Goal: Information Seeking & Learning: Learn about a topic

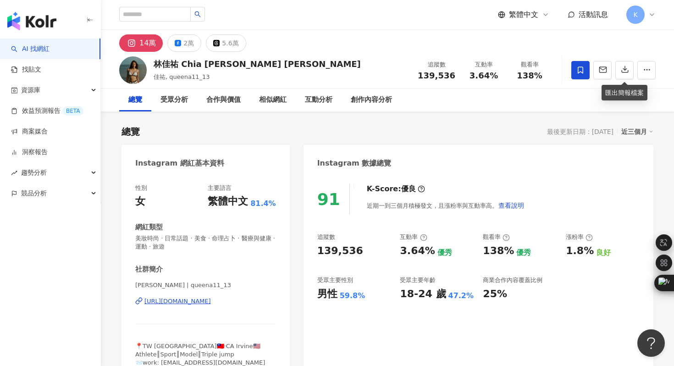
click at [203, 304] on div "https://www.instagram.com/queena11_13/" at bounding box center [178, 301] width 67 height 8
click at [55, 22] on img "button" at bounding box center [31, 21] width 49 height 18
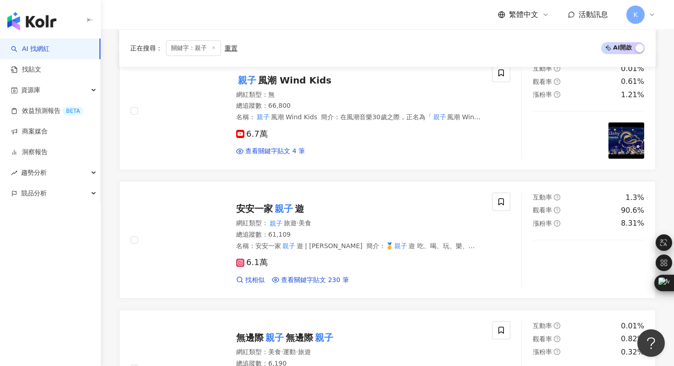
scroll to position [663, 0]
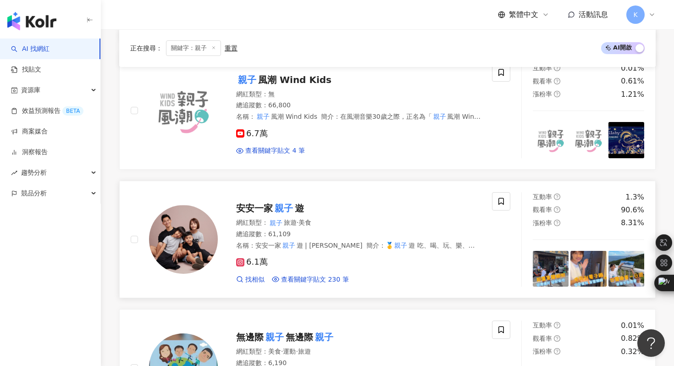
click at [191, 236] on img at bounding box center [183, 239] width 69 height 69
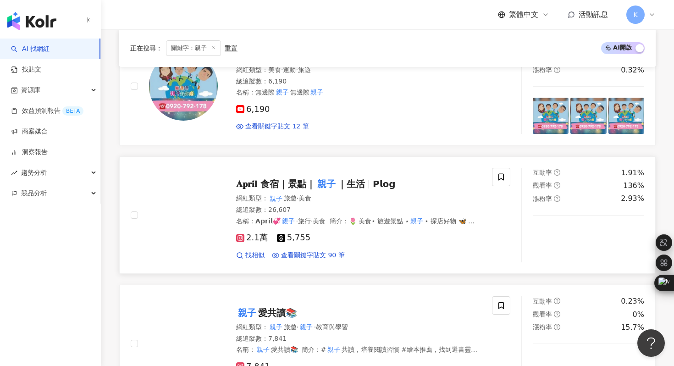
scroll to position [947, 0]
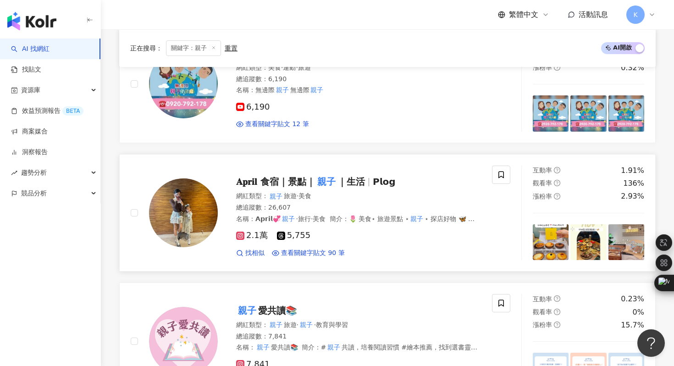
click at [189, 221] on img at bounding box center [183, 212] width 69 height 69
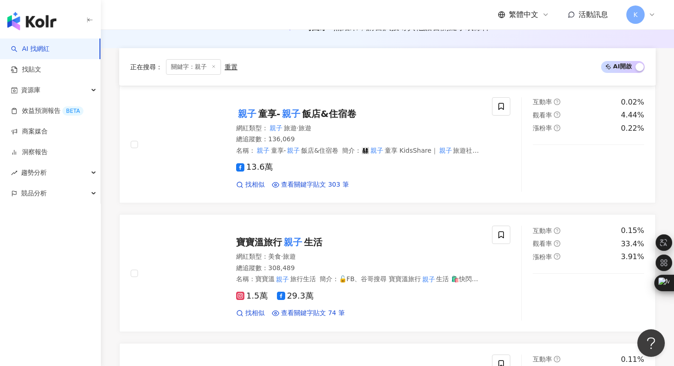
scroll to position [0, 0]
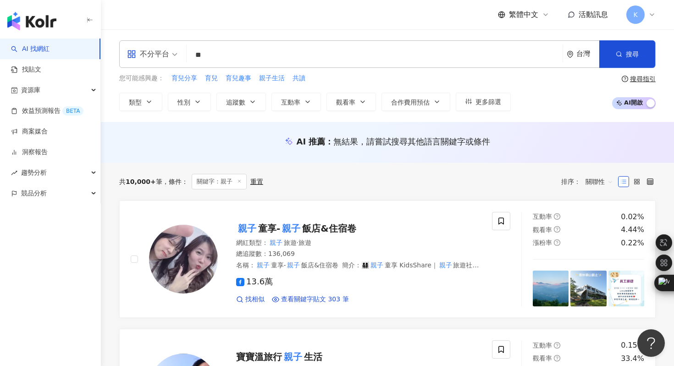
click at [223, 54] on input "**" at bounding box center [374, 54] width 369 height 17
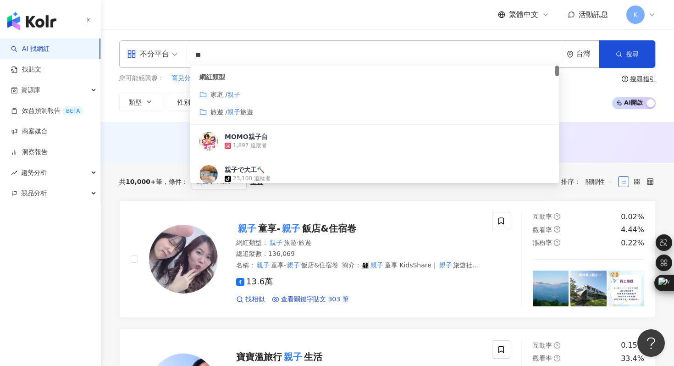
type input "*"
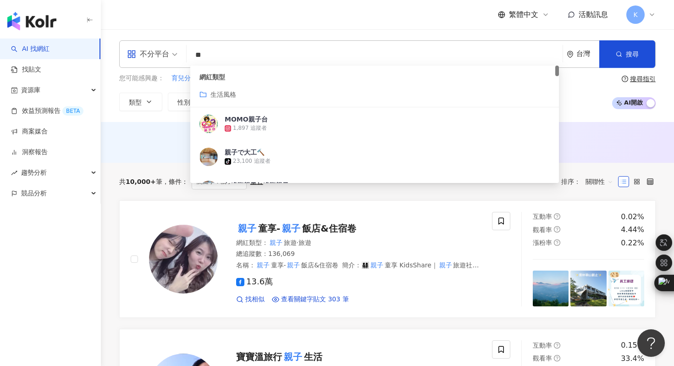
type input "*"
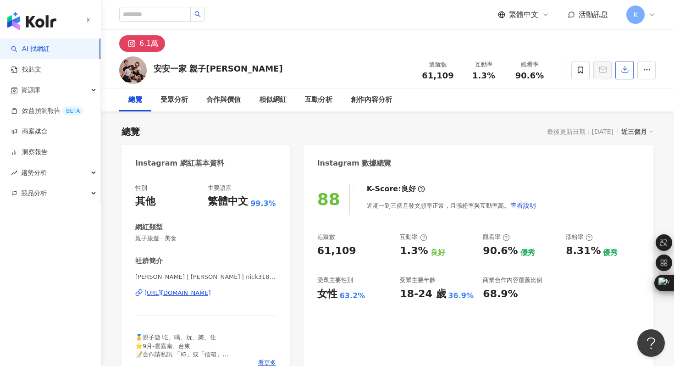
click at [625, 71] on icon "button" at bounding box center [625, 70] width 6 height 6
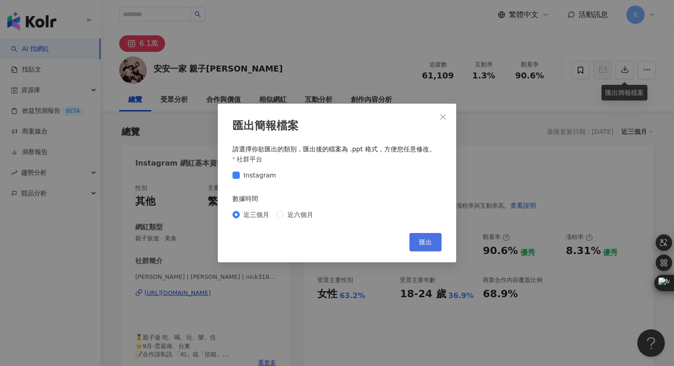
click at [424, 239] on span "匯出" at bounding box center [425, 242] width 13 height 7
click at [352, 71] on div "匯出簡報檔案 請選擇你欲匯出的類別，匯出後的檔案為 .ppt 格式，方便您任意修改。 社群平台 Instagram 數據時間 近三個月 近六個月 Cancel…" at bounding box center [337, 183] width 674 height 366
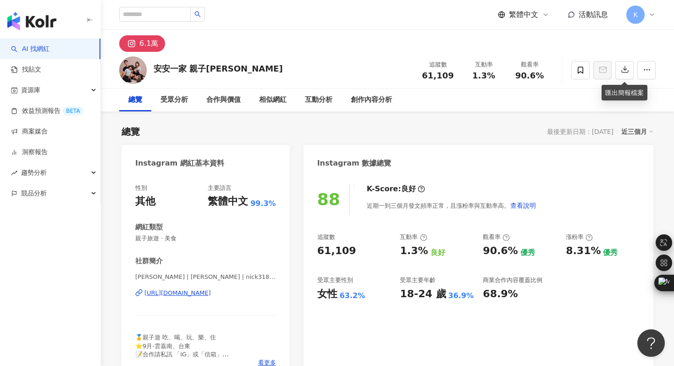
click at [202, 294] on div "https://www.instagram.com/nick318190/" at bounding box center [178, 293] width 67 height 8
click at [191, 295] on div "https://www.instagram.com/nick318190/" at bounding box center [178, 293] width 67 height 8
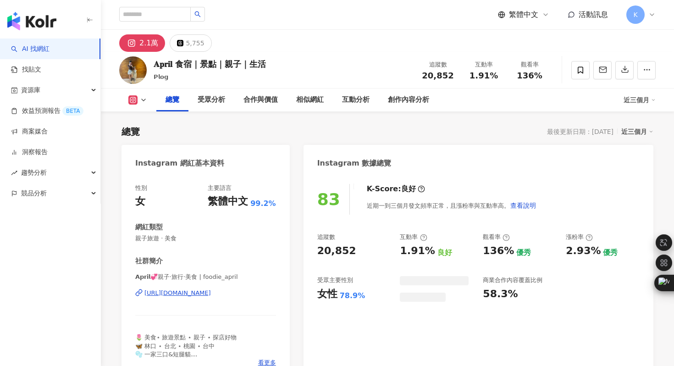
click at [211, 293] on div "https://www.instagram.com/foodie_april/" at bounding box center [178, 293] width 67 height 8
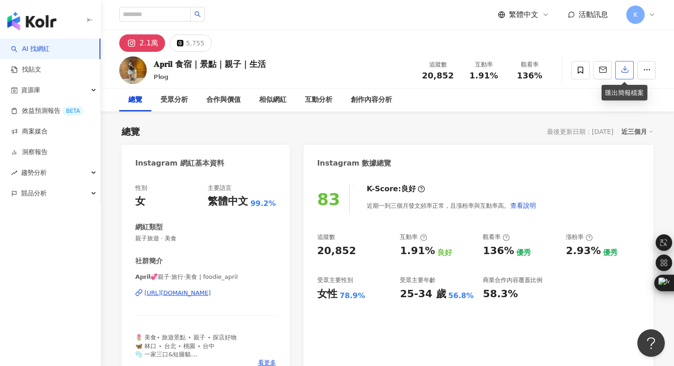
click at [625, 70] on icon "button" at bounding box center [625, 70] width 6 height 6
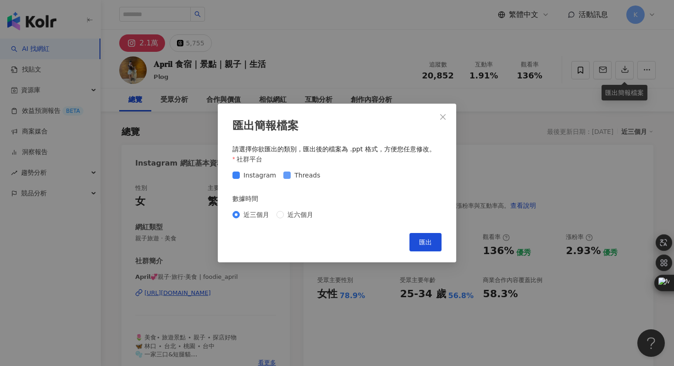
click at [291, 174] on span "Threads" at bounding box center [307, 175] width 33 height 10
click at [427, 242] on span "匯出" at bounding box center [425, 242] width 13 height 7
click at [341, 67] on div "匯出簡報檔案 請選擇你欲匯出的類別，匯出後的檔案為 .ppt 格式，方便您任意修改。 社群平台 Instagram Threads 數據時間 近三個月 近六個…" at bounding box center [337, 183] width 674 height 366
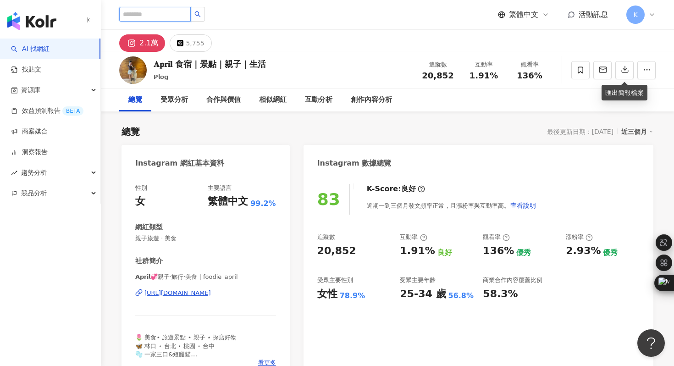
click at [158, 19] on input "search" at bounding box center [155, 14] width 72 height 15
type input "****"
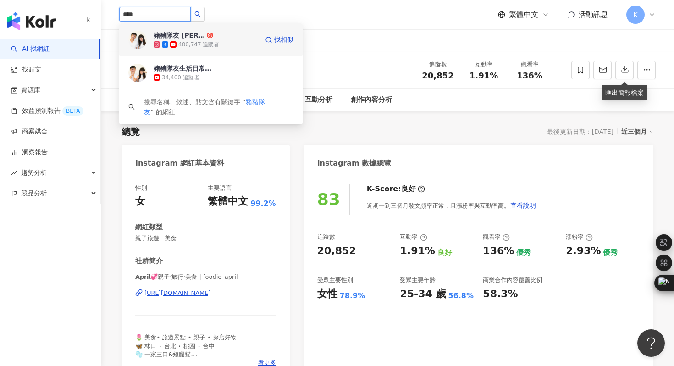
click at [137, 34] on img at bounding box center [137, 40] width 18 height 18
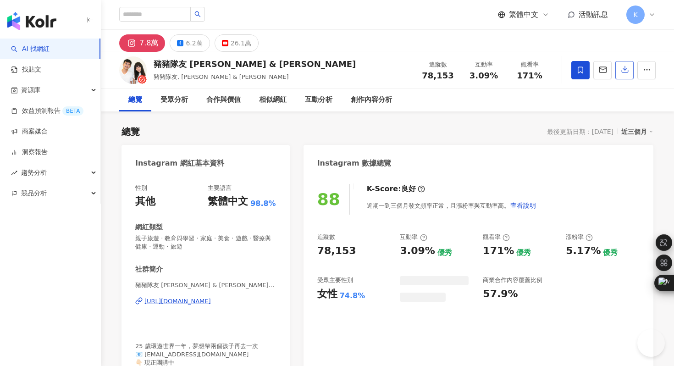
click at [622, 70] on icon "button" at bounding box center [625, 69] width 8 height 8
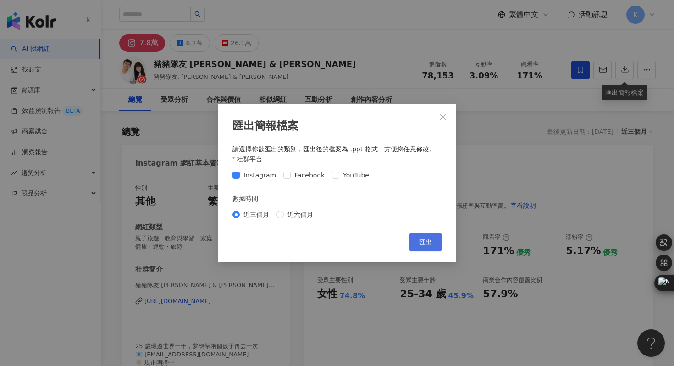
click at [425, 239] on span "匯出" at bounding box center [425, 242] width 13 height 7
click at [250, 76] on div "匯出簡報檔案 請選擇你欲匯出的類別，匯出後的檔案為 .ppt 格式，方便您任意修改。 社群平台 Instagram Facebook YouTube 數據時間…" at bounding box center [337, 183] width 674 height 366
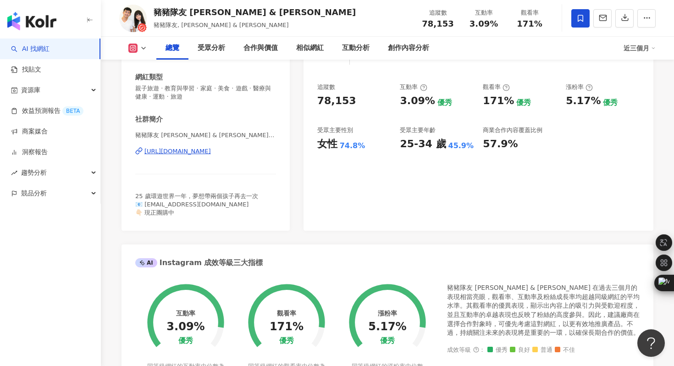
scroll to position [51, 0]
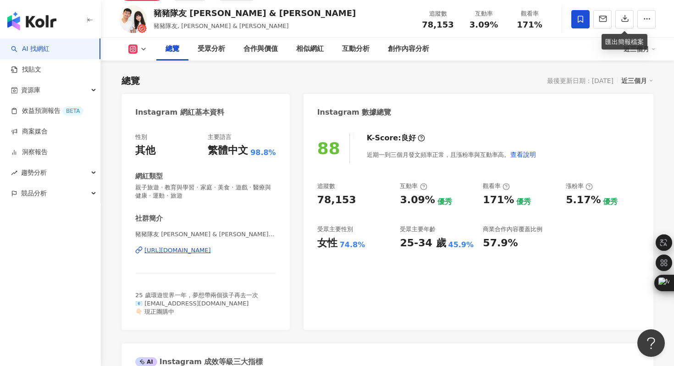
click at [211, 252] on div "[URL][DOMAIN_NAME]" at bounding box center [178, 250] width 67 height 8
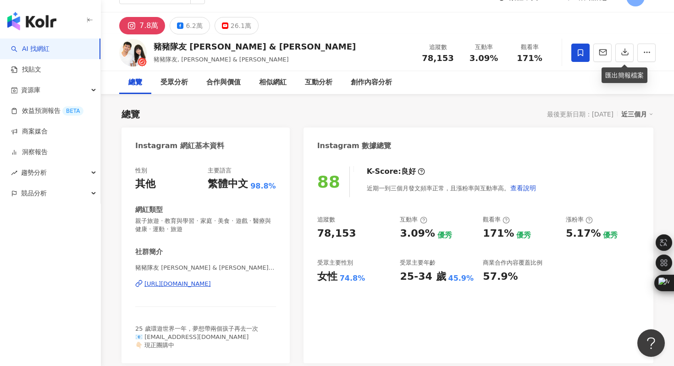
scroll to position [0, 0]
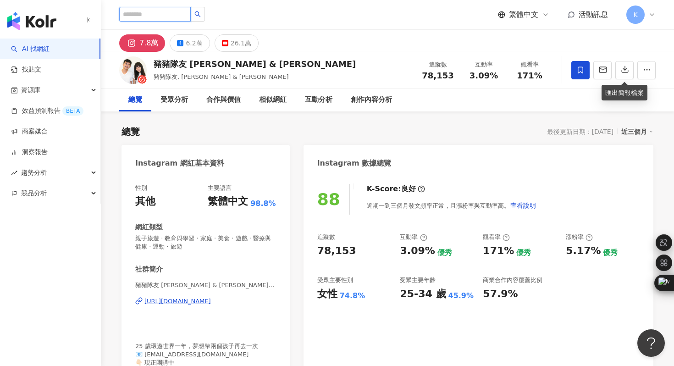
click at [152, 13] on input "search" at bounding box center [155, 14] width 72 height 15
type input "**"
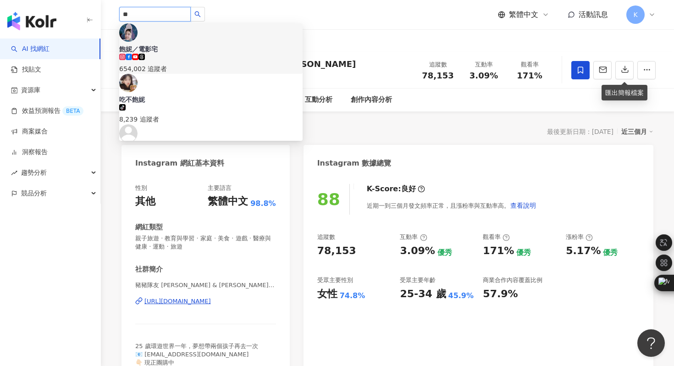
click at [138, 41] on img at bounding box center [128, 32] width 18 height 18
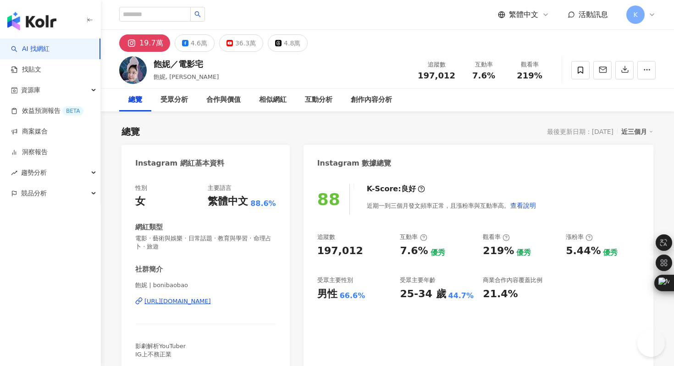
click at [211, 304] on div "https://www.instagram.com/bonibaobao/" at bounding box center [178, 301] width 67 height 8
click at [156, 16] on input "search" at bounding box center [155, 14] width 72 height 15
type input "**"
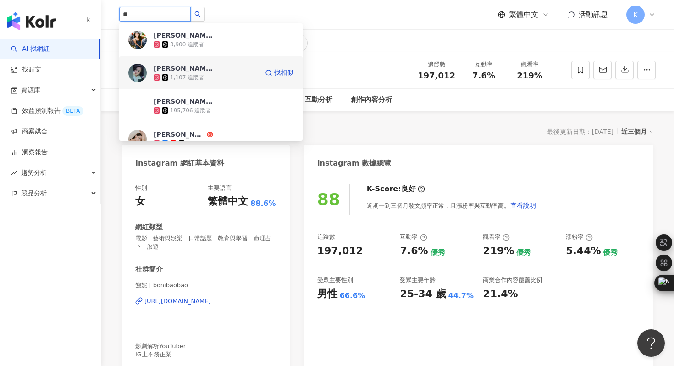
scroll to position [35, 0]
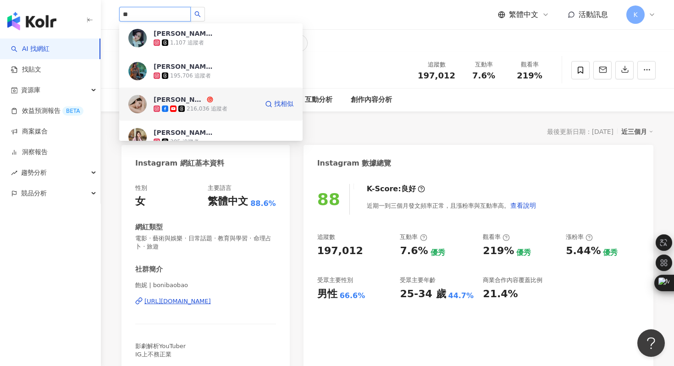
click at [139, 99] on img at bounding box center [137, 104] width 18 height 18
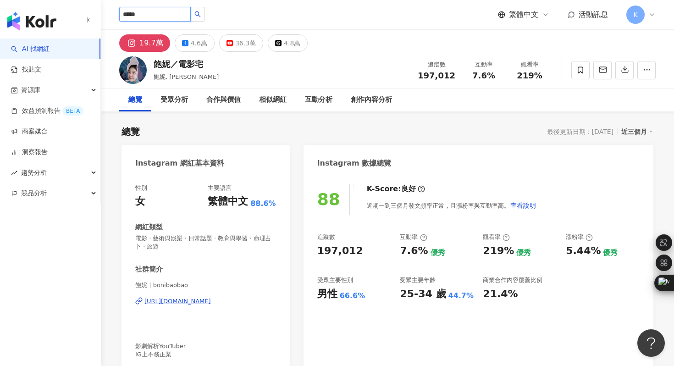
type input "***"
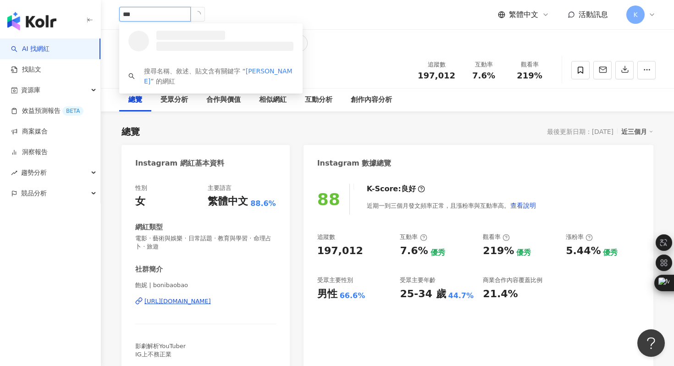
scroll to position [0, 0]
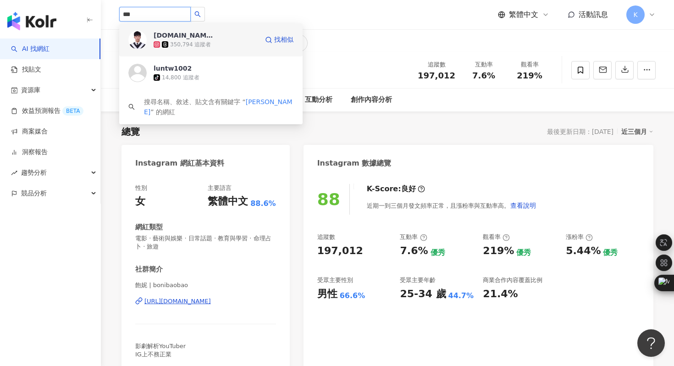
click at [138, 41] on img at bounding box center [137, 40] width 18 height 18
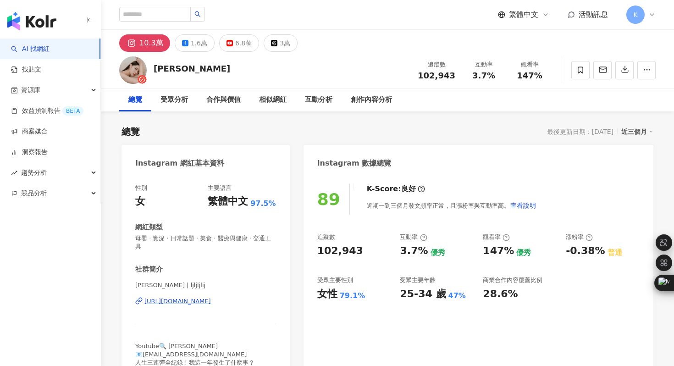
click at [211, 297] on div "https://www.instagram.com/ljljljlij/" at bounding box center [178, 301] width 67 height 8
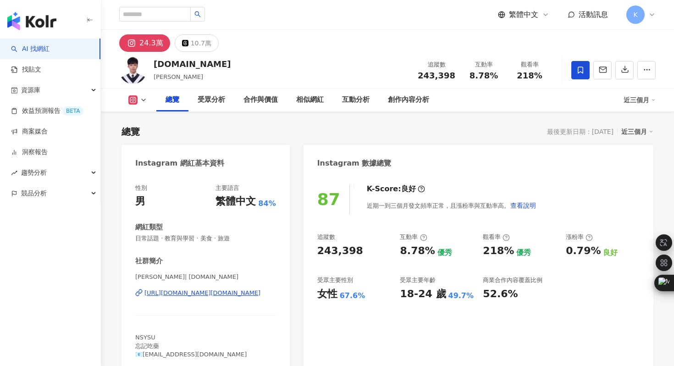
click at [208, 292] on div "https://www.instagram.com/lun.tw/" at bounding box center [203, 293] width 116 height 8
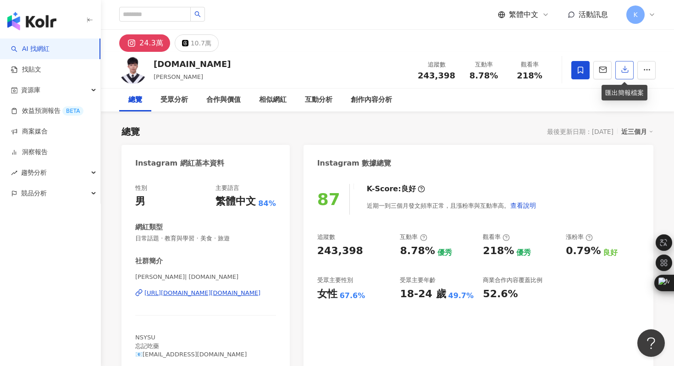
click at [624, 72] on icon "button" at bounding box center [625, 69] width 8 height 8
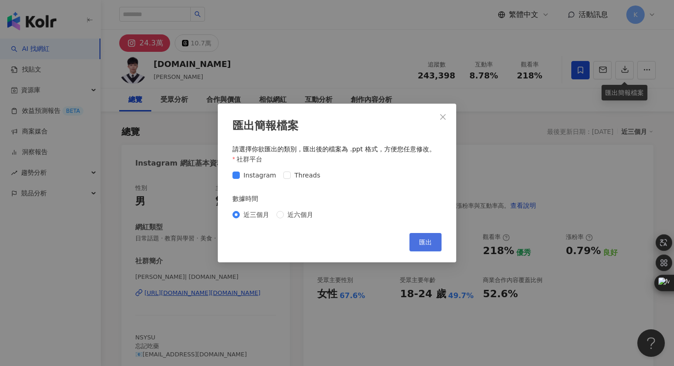
click at [430, 241] on span "匯出" at bounding box center [425, 242] width 13 height 7
click at [453, 22] on div "匯出簡報檔案 請選擇你欲匯出的類別，匯出後的檔案為 .ppt 格式，方便您任意修改。 社群平台 Instagram Threads 數據時間 近三個月 近六個…" at bounding box center [337, 183] width 674 height 366
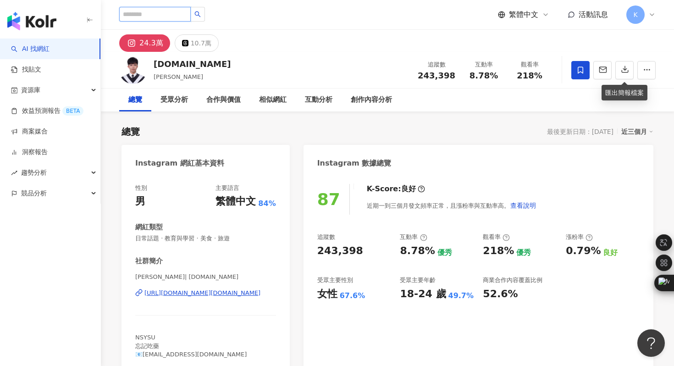
click at [172, 10] on input "search" at bounding box center [155, 14] width 72 height 15
paste input "*********"
type input "*********"
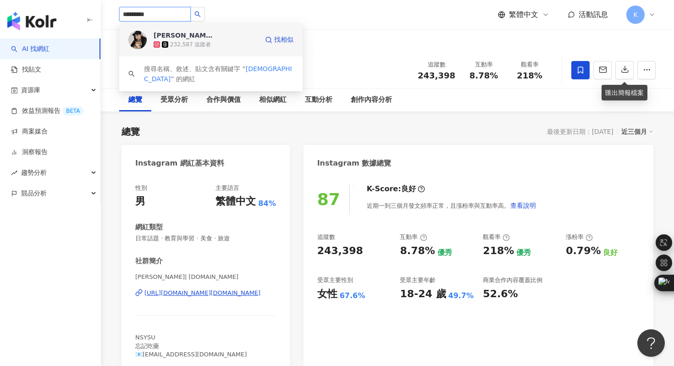
click at [139, 39] on img at bounding box center [137, 40] width 18 height 18
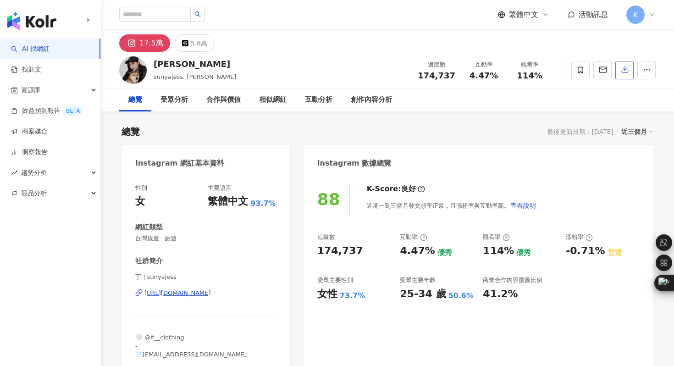
click at [623, 71] on icon "button" at bounding box center [625, 69] width 8 height 8
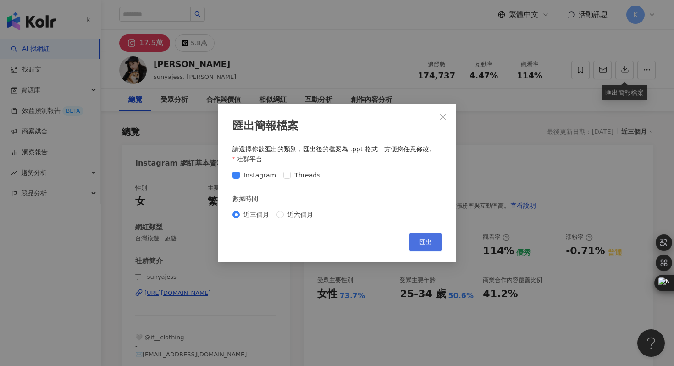
click at [421, 247] on button "匯出" at bounding box center [426, 242] width 32 height 18
click at [307, 27] on div "匯出簡報檔案 請選擇你欲匯出的類別，匯出後的檔案為 .ppt 格式，方便您任意修改。 社群平台 Instagram Threads 數據時間 近三個月 近六個…" at bounding box center [337, 183] width 674 height 366
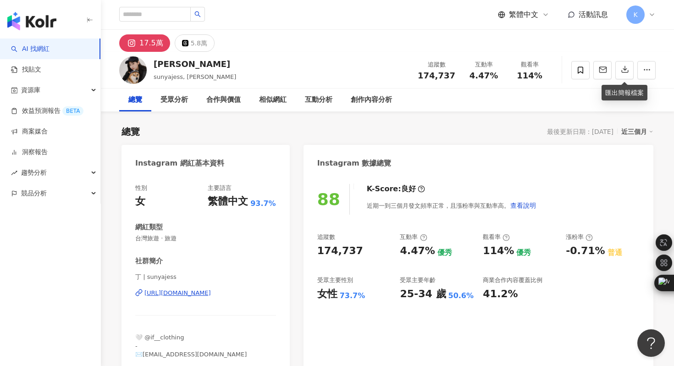
click at [183, 291] on div "https://www.instagram.com/sunyajess/" at bounding box center [178, 293] width 67 height 8
click at [178, 12] on input "search" at bounding box center [155, 14] width 72 height 15
paste input "*********"
type input "*********"
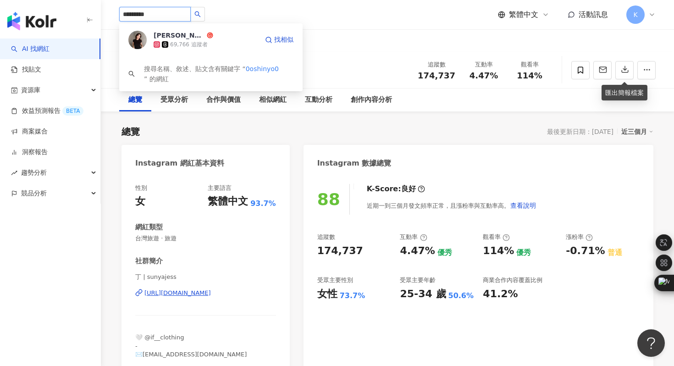
click at [139, 41] on img at bounding box center [137, 40] width 18 height 18
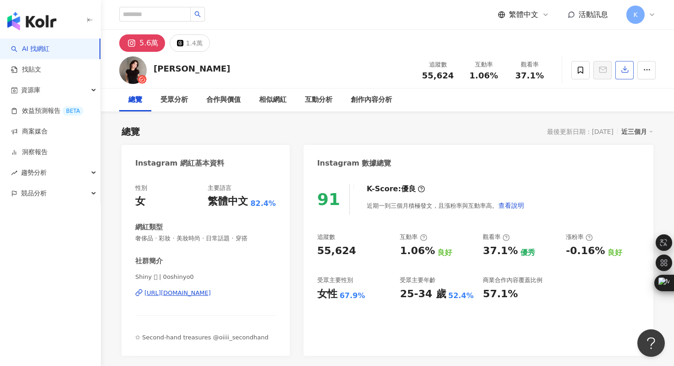
click at [625, 71] on icon "button" at bounding box center [625, 70] width 6 height 6
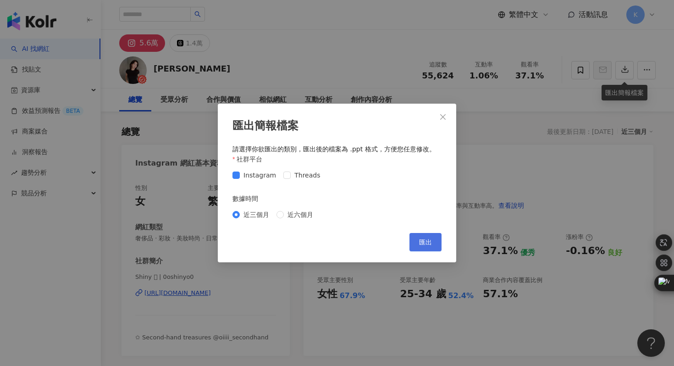
click at [429, 249] on button "匯出" at bounding box center [426, 242] width 32 height 18
click at [259, 55] on div "匯出簡報檔案 請選擇你欲匯出的類別，匯出後的檔案為 .ppt 格式，方便您任意修改。 社群平台 Instagram Threads 數據時間 近三個月 近六個…" at bounding box center [337, 183] width 674 height 366
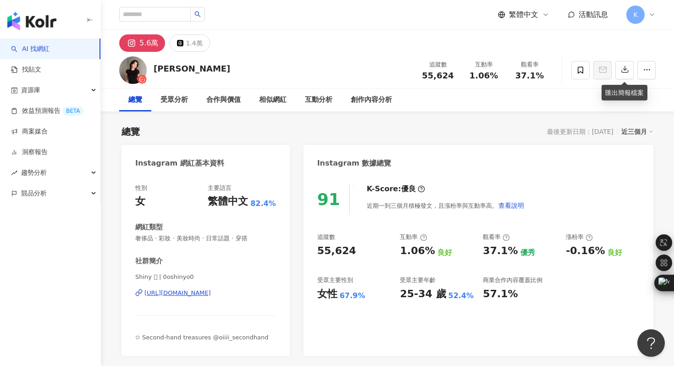
click at [211, 292] on div "[URL][DOMAIN_NAME]" at bounding box center [178, 293] width 67 height 8
click at [166, 16] on input "search" at bounding box center [155, 14] width 72 height 15
type input "**"
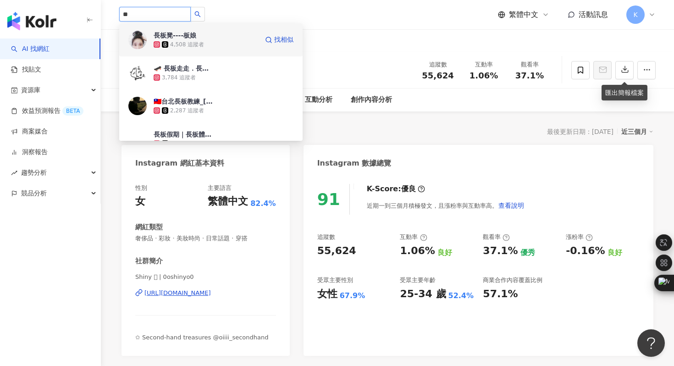
click at [139, 39] on img at bounding box center [137, 40] width 18 height 18
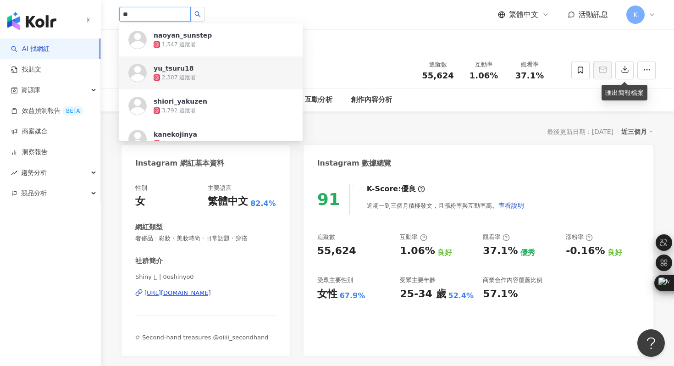
type input "**"
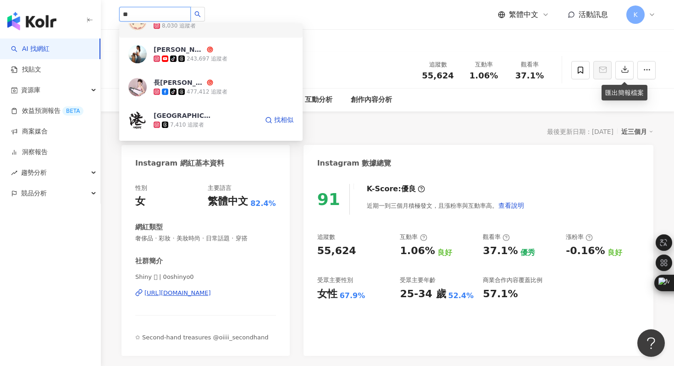
scroll to position [315, 0]
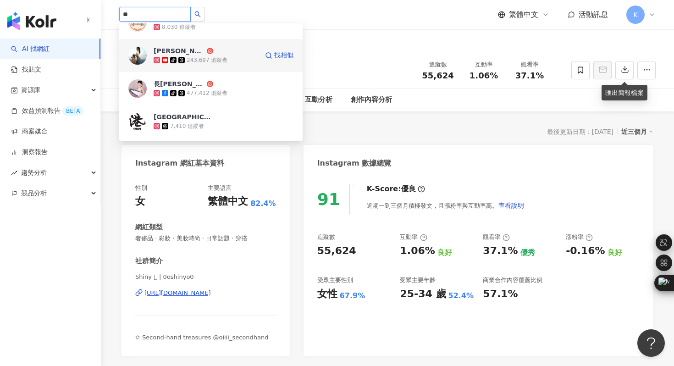
click at [134, 55] on img at bounding box center [137, 55] width 18 height 18
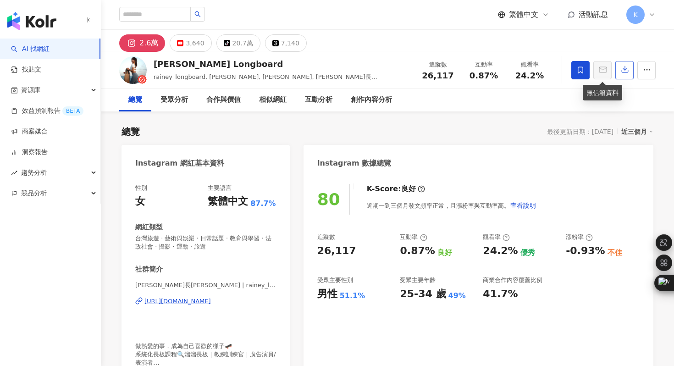
scroll to position [10, 0]
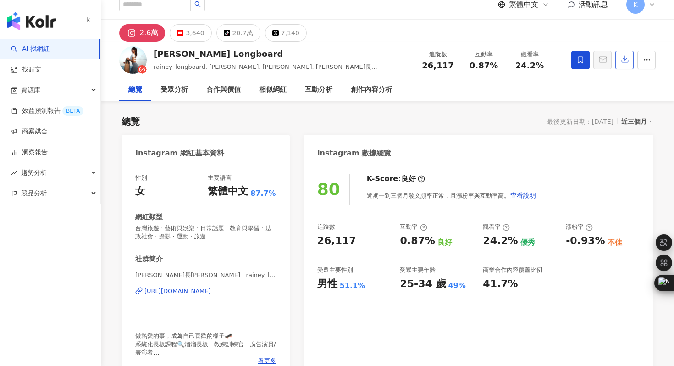
click at [621, 58] on icon "button" at bounding box center [625, 59] width 8 height 8
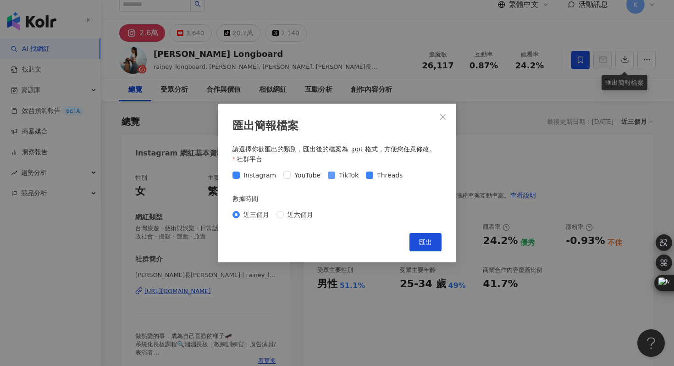
click at [331, 176] on span at bounding box center [331, 175] width 7 height 7
click at [366, 178] on span at bounding box center [369, 175] width 7 height 7
click at [419, 245] on span "匯出" at bounding box center [425, 242] width 13 height 7
click at [199, 261] on div "匯出簡報檔案 請選擇你欲匯出的類別，匯出後的檔案為 .ppt 格式，方便您任意修改。 社群平台 Instagram YouTube TikTok Thread…" at bounding box center [337, 183] width 674 height 366
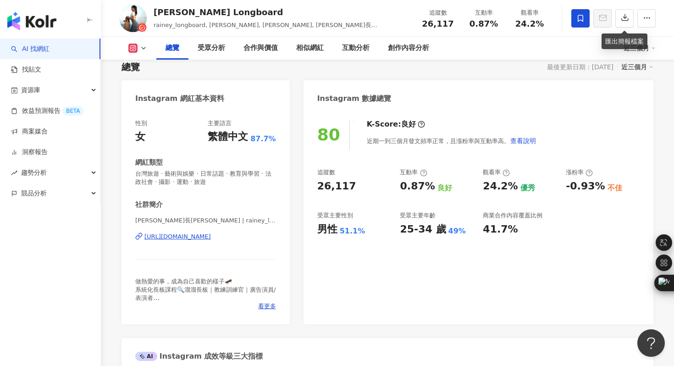
scroll to position [65, 0]
click at [211, 239] on div "https://www.instagram.com/rainey_longboard/" at bounding box center [178, 236] width 67 height 8
